Goal: Find specific page/section: Find specific page/section

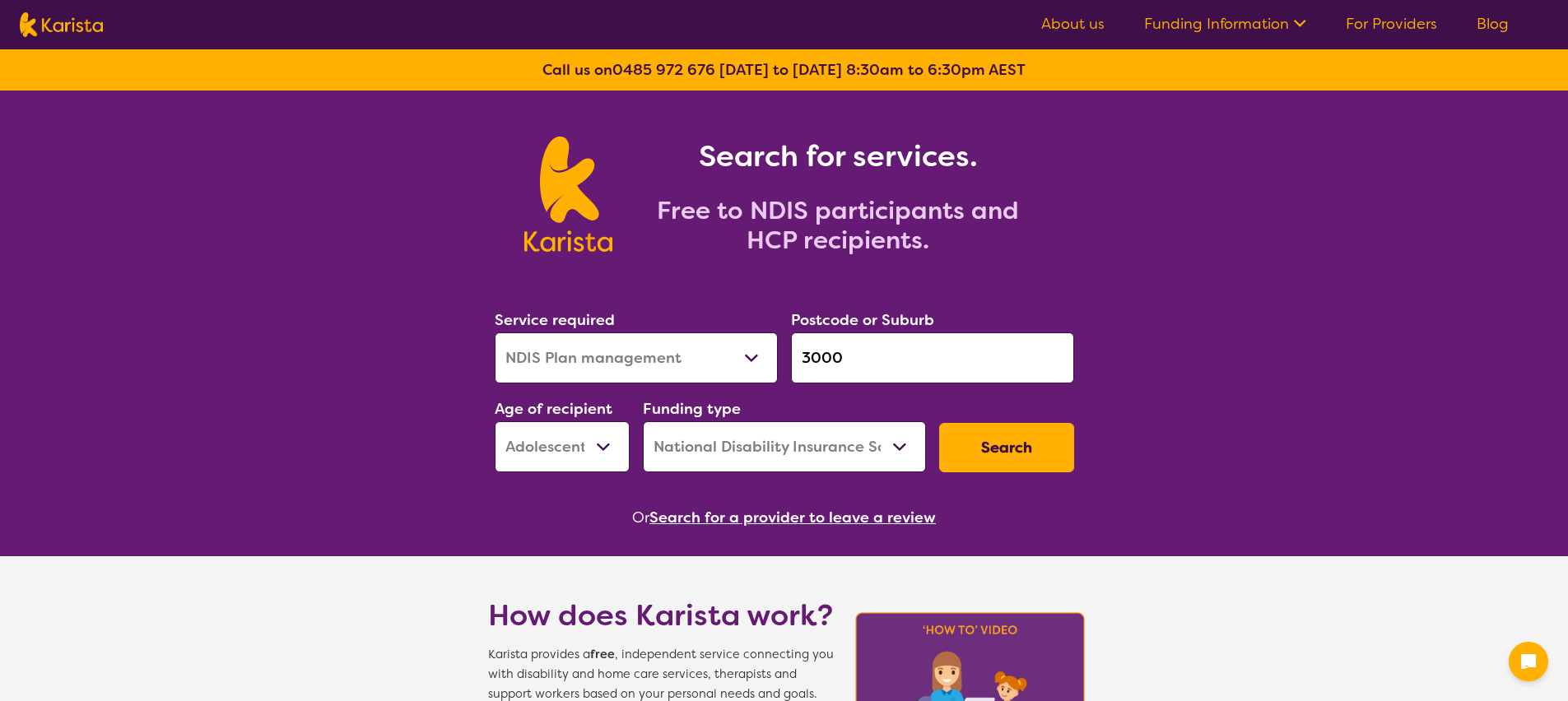
select select "NDIS Plan management"
select select "AS"
select select "NDIS"
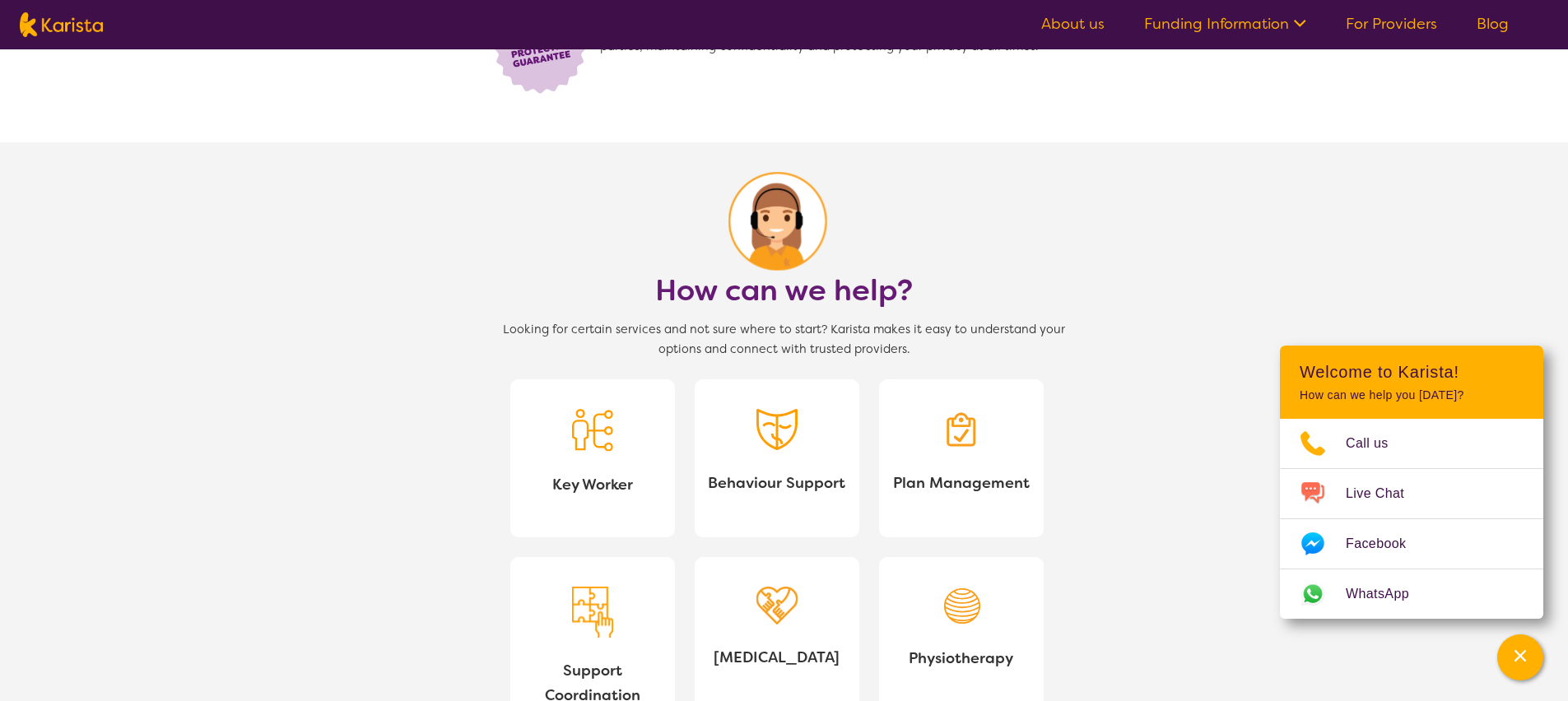
scroll to position [1593, 0]
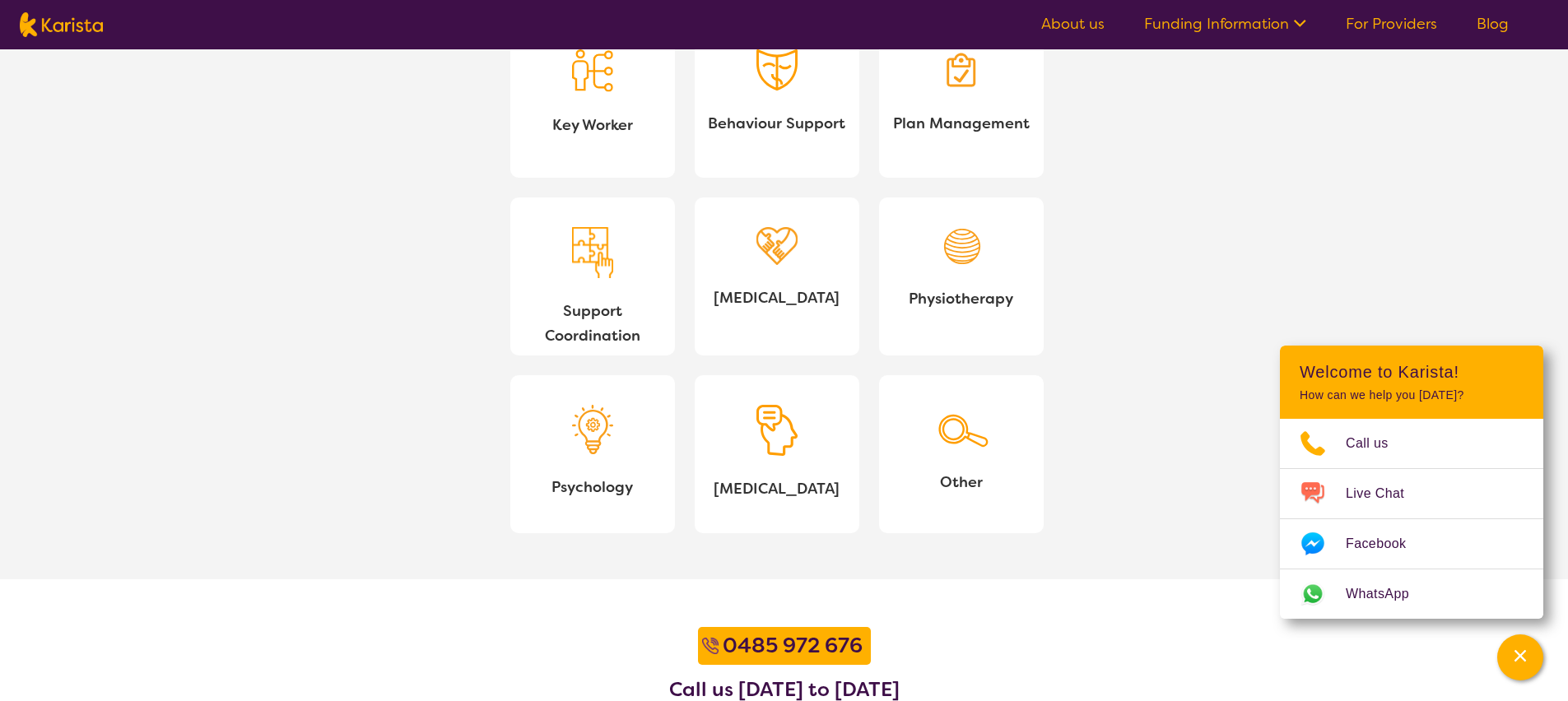
click at [764, 277] on link "[MEDICAL_DATA]" at bounding box center [777, 276] width 165 height 158
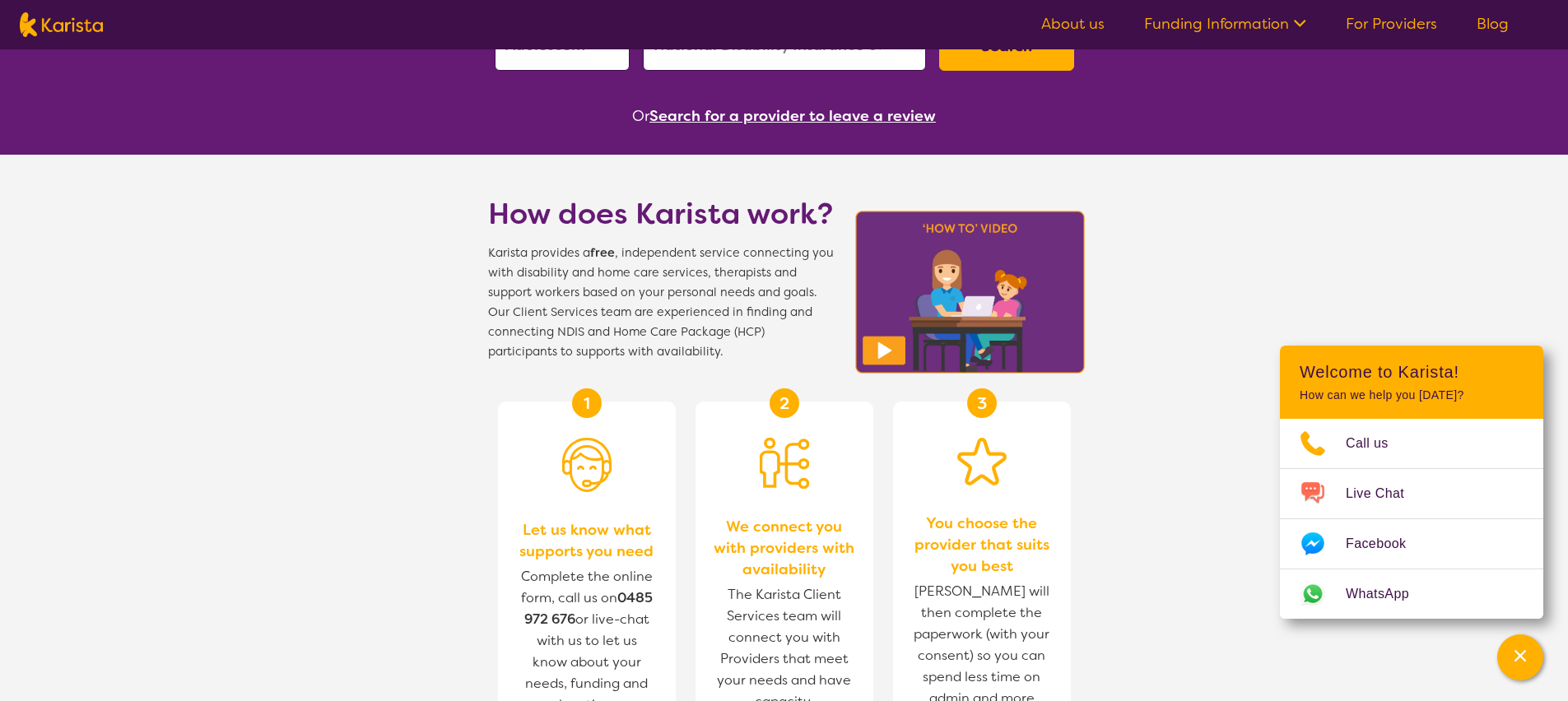
scroll to position [0, 0]
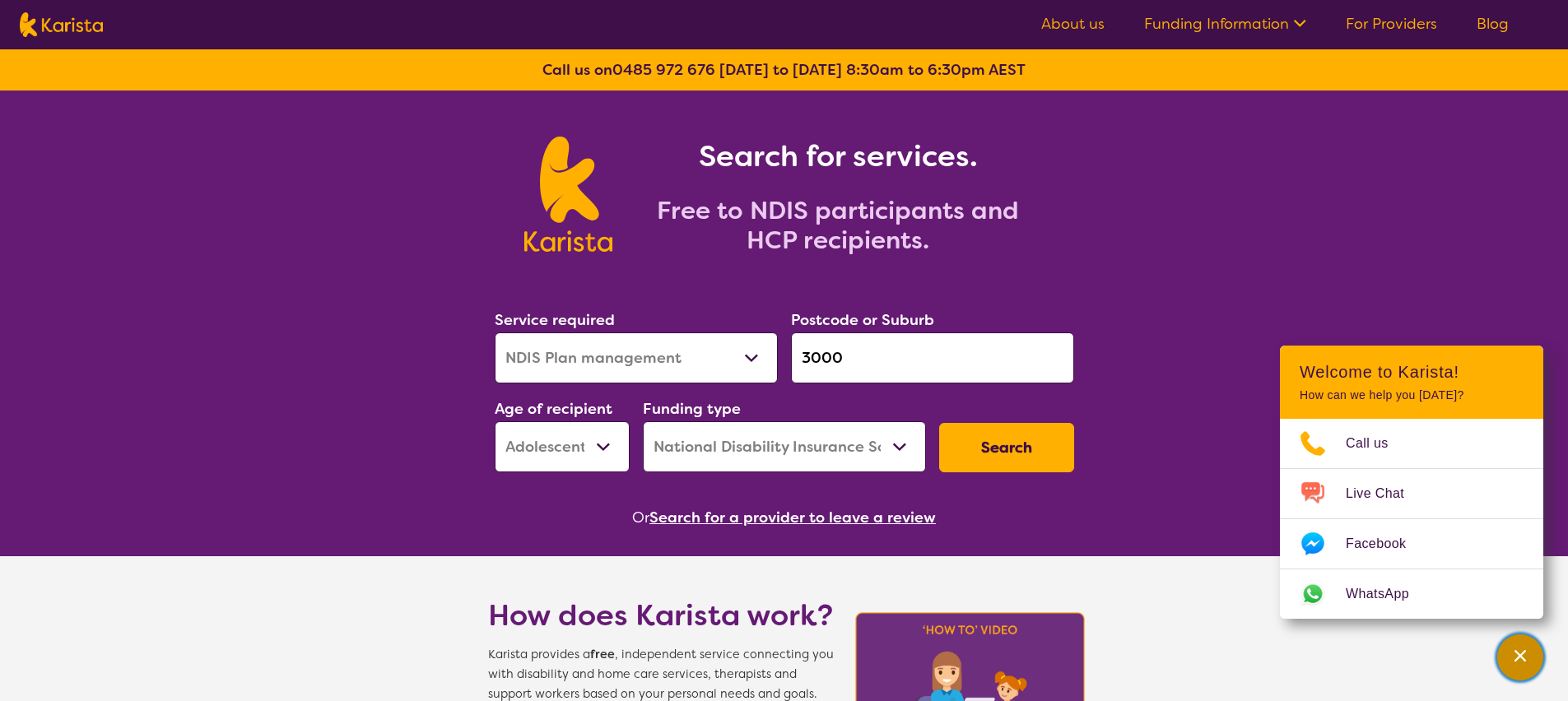
click at [1525, 646] on div "Channel Menu" at bounding box center [1520, 658] width 33 height 36
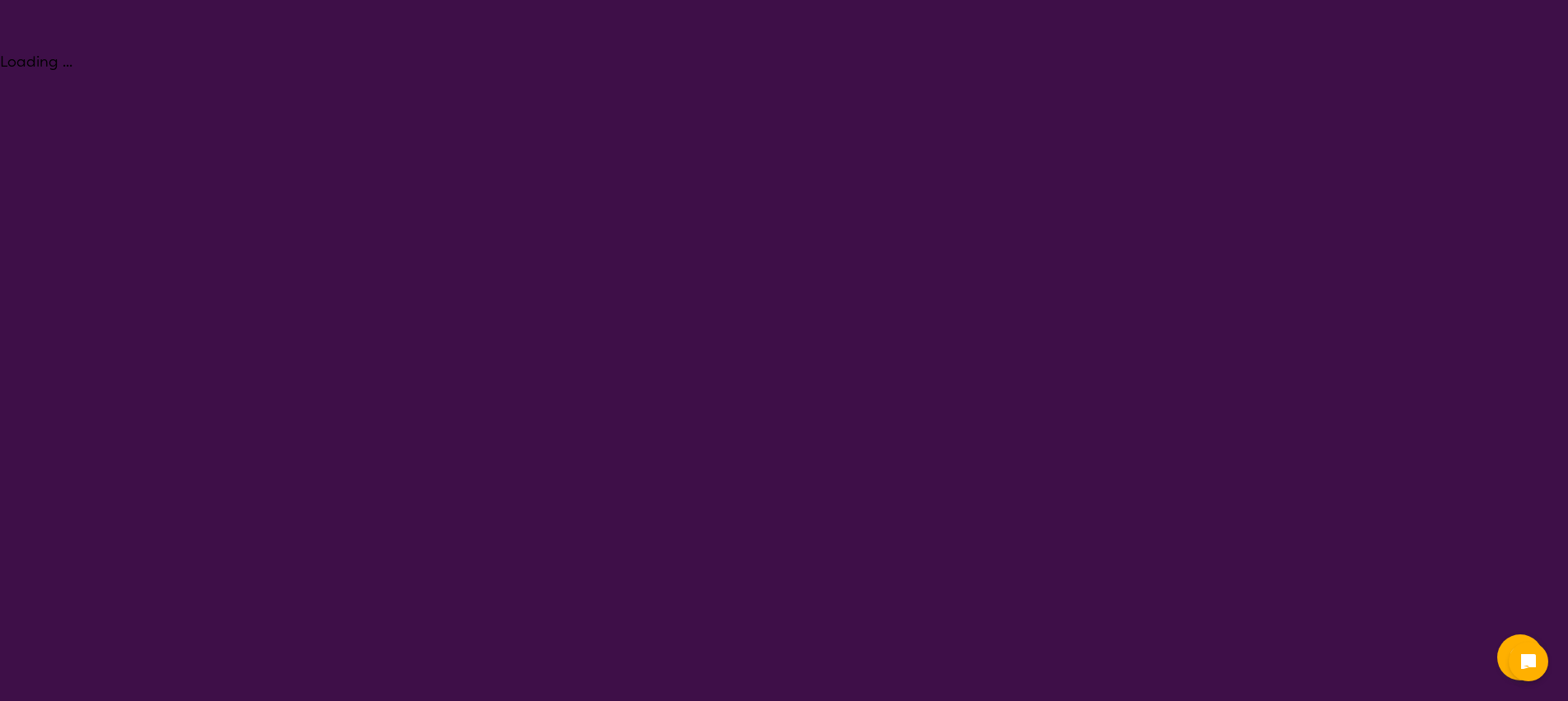
select select "[MEDICAL_DATA]"
select select "AS"
select select "NDIS"
select select "[MEDICAL_DATA]"
select select "AS"
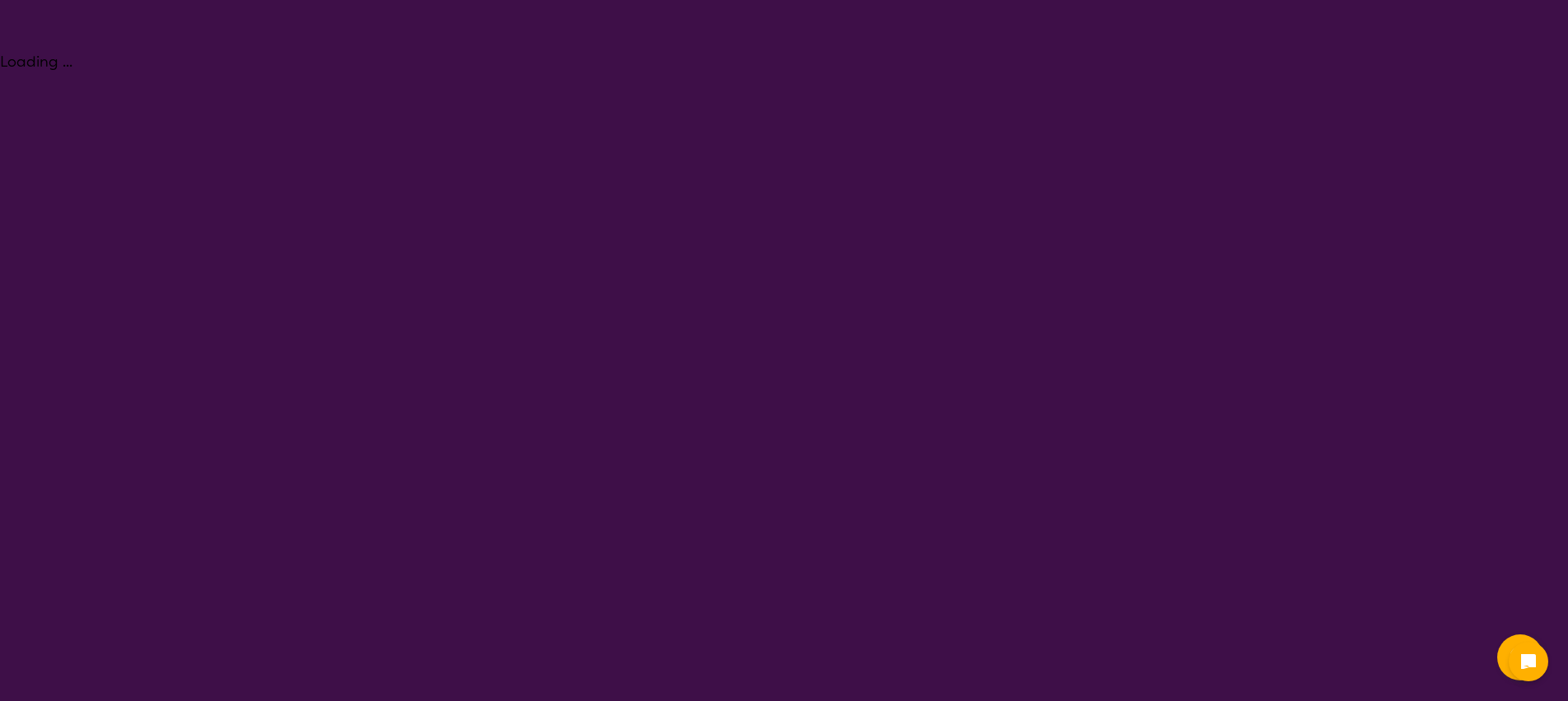
select select "NDIS"
